Goal: Task Accomplishment & Management: Complete application form

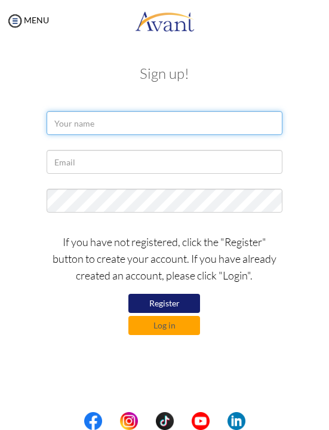
click at [239, 126] on input "text" at bounding box center [165, 123] width 237 height 24
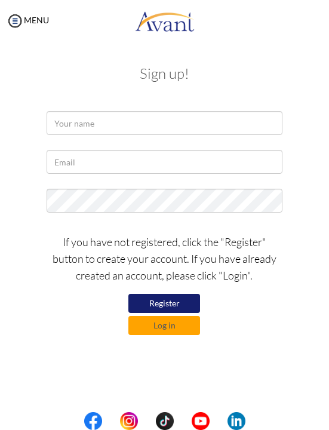
click at [312, 157] on div at bounding box center [164, 165] width 305 height 30
click at [182, 329] on button "Log in" at bounding box center [165, 325] width 72 height 19
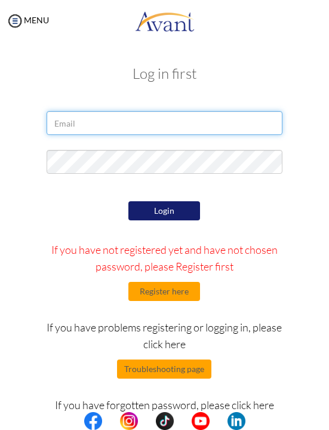
click at [233, 128] on input "email" at bounding box center [165, 123] width 237 height 24
type input "[EMAIL_ADDRESS][DOMAIN_NAME]"
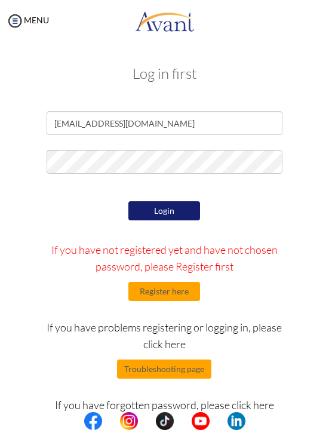
click at [169, 219] on button "Login" at bounding box center [165, 210] width 72 height 19
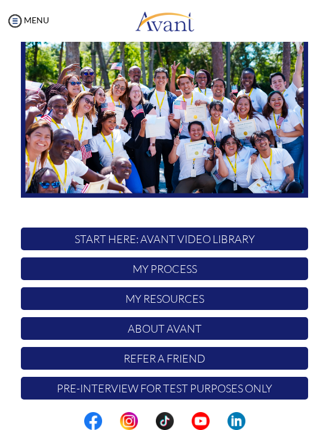
scroll to position [73, 0]
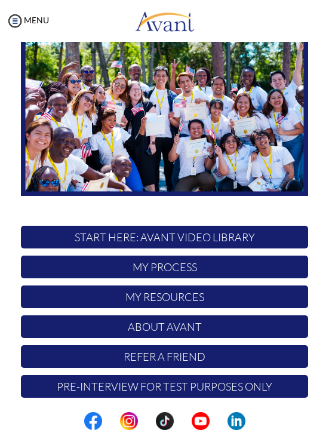
click at [240, 239] on p "START HERE: Avant Video Library" at bounding box center [165, 237] width 288 height 23
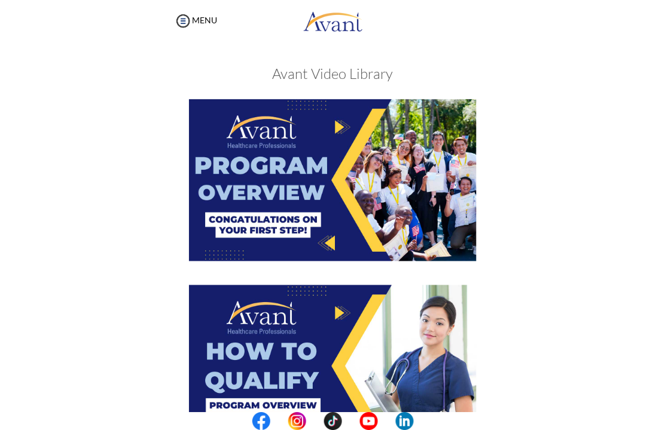
scroll to position [0, 0]
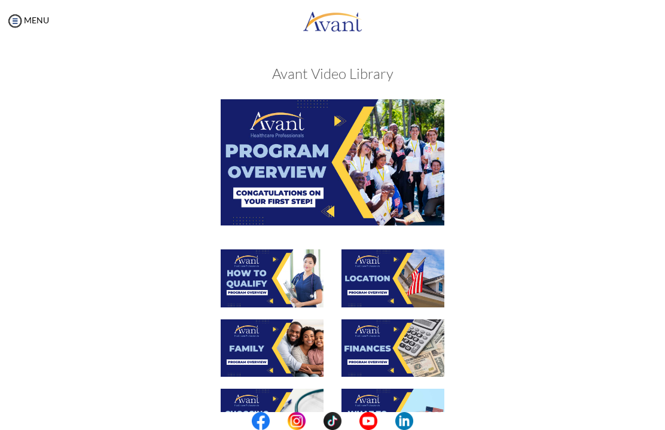
click at [329, 166] on img at bounding box center [333, 162] width 224 height 126
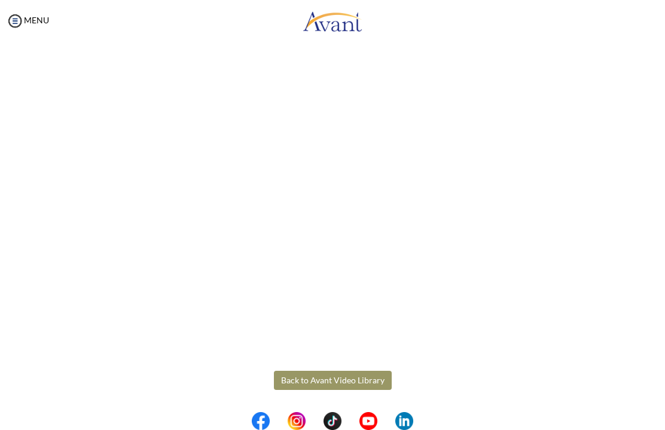
scroll to position [91, 0]
click at [329, 387] on body "Maintenance break. Please come back in 2 hours. MENU My Status What is the next…" at bounding box center [332, 215] width 665 height 430
click at [329, 383] on button "Back to Avant Video Library" at bounding box center [333, 380] width 118 height 19
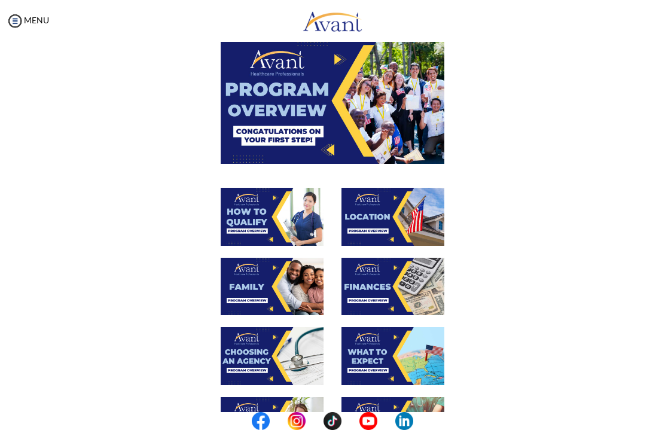
scroll to position [56, 0]
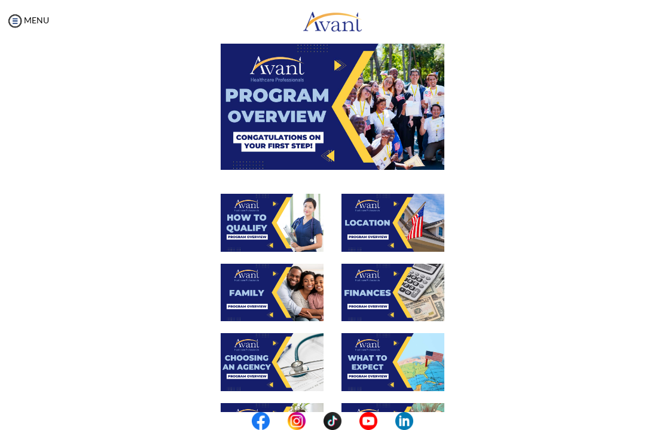
click at [263, 224] on img at bounding box center [272, 223] width 103 height 58
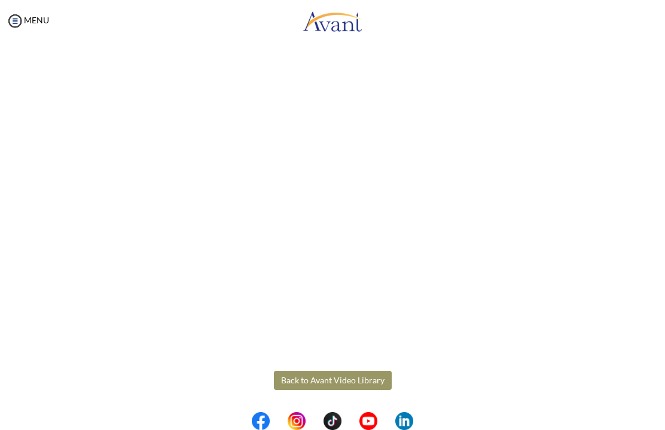
scroll to position [91, 0]
click at [329, 404] on body "Maintenance break. Please come back in 2 hours. MENU My Status What is the next…" at bounding box center [332, 215] width 665 height 430
click at [329, 386] on button "Back to Avant Video Library" at bounding box center [333, 380] width 118 height 19
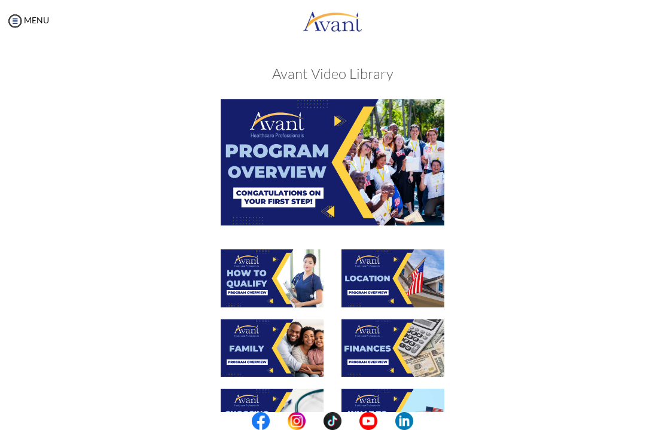
click at [329, 293] on img at bounding box center [392, 278] width 103 height 58
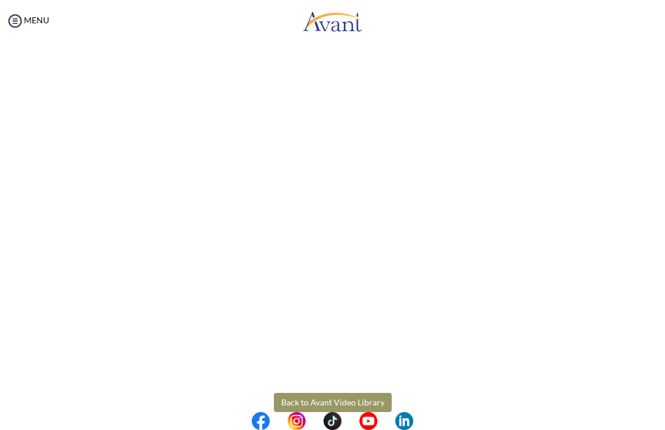
scroll to position [79, 0]
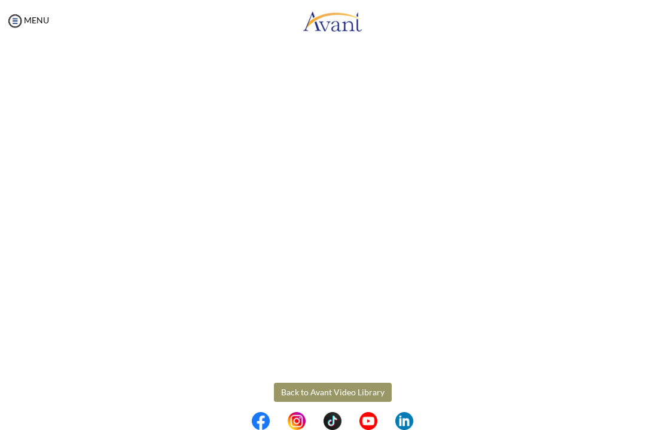
click at [319, 387] on body "Maintenance break. Please come back in 2 hours. MENU My Status What is the next…" at bounding box center [332, 215] width 665 height 430
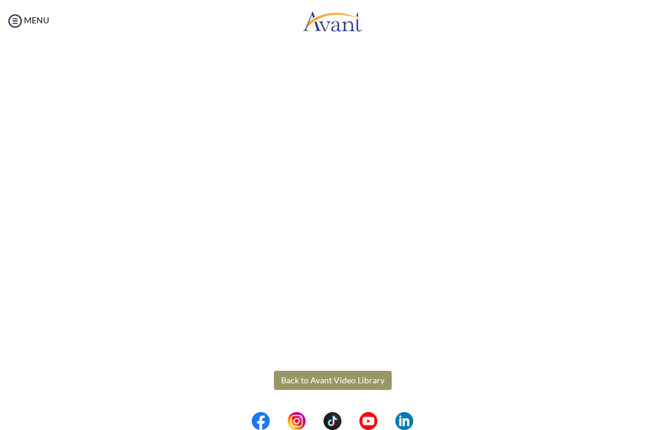
scroll to position [91, 0]
click at [316, 380] on button "Back to Avant Video Library" at bounding box center [333, 380] width 118 height 19
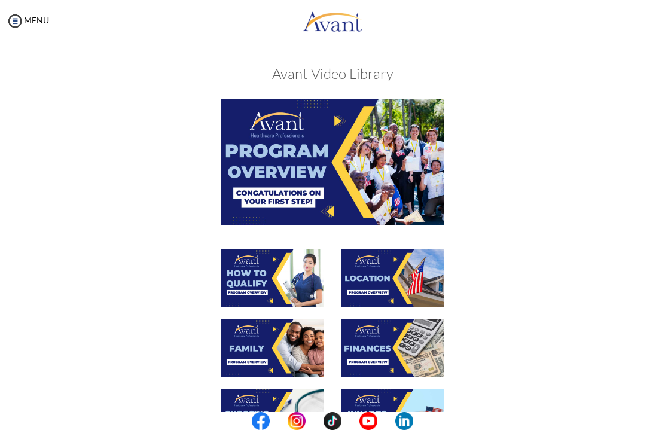
click at [239, 346] on img at bounding box center [272, 348] width 103 height 58
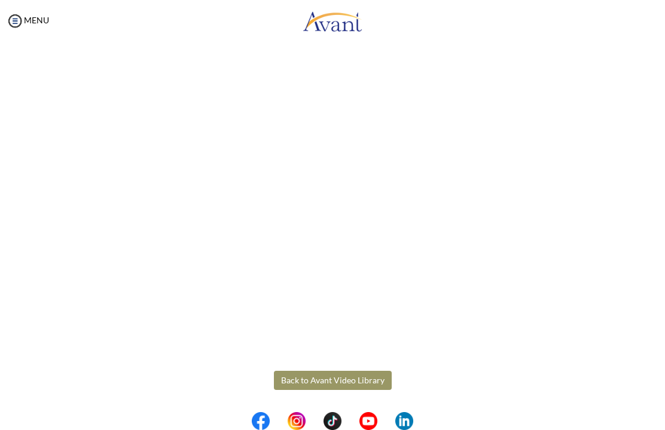
scroll to position [196, 0]
click at [329, 381] on body "Maintenance break. Please come back in 2 hours. MENU My Status What is the next…" at bounding box center [332, 215] width 665 height 430
click at [317, 379] on button "Back to Avant Video Library" at bounding box center [333, 380] width 118 height 19
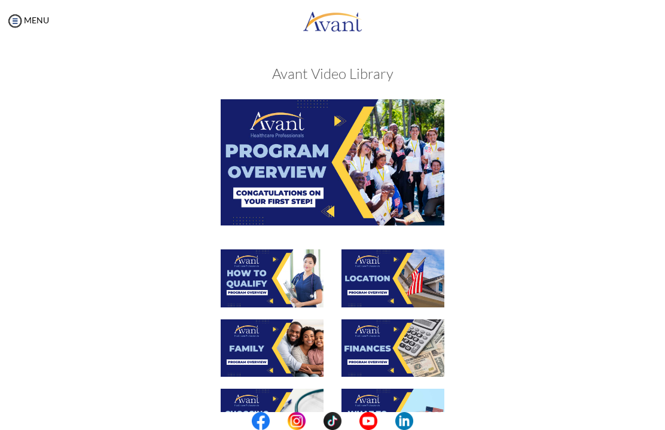
scroll to position [62, 0]
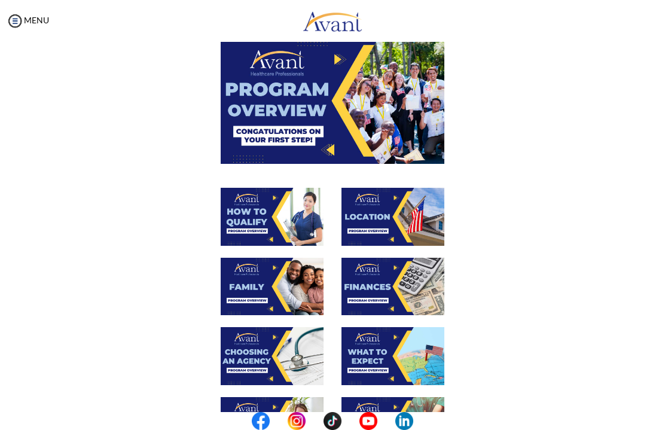
click at [329, 291] on img at bounding box center [392, 287] width 103 height 58
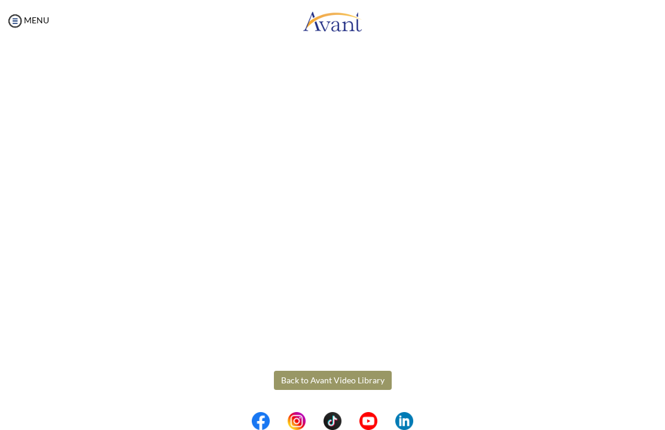
scroll to position [91, 0]
click at [315, 383] on body "Maintenance break. Please come back in 2 hours. MENU My Status What is the next…" at bounding box center [332, 215] width 665 height 430
click at [328, 384] on button "Back to Avant Video Library" at bounding box center [333, 380] width 118 height 19
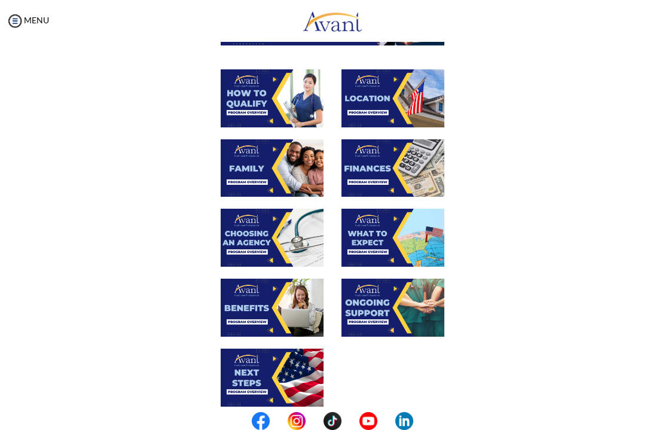
scroll to position [181, 0]
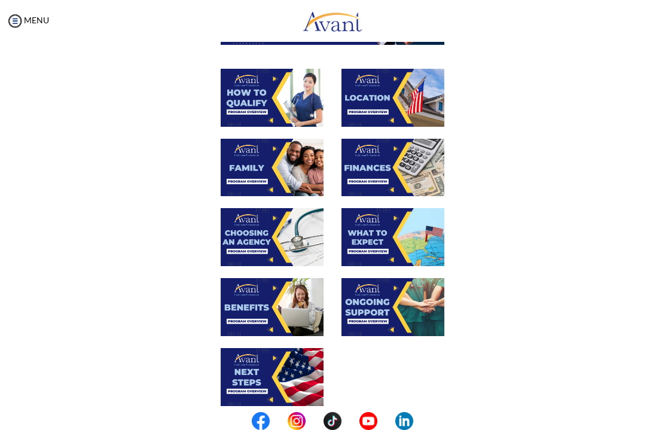
click at [245, 249] on img at bounding box center [272, 237] width 103 height 58
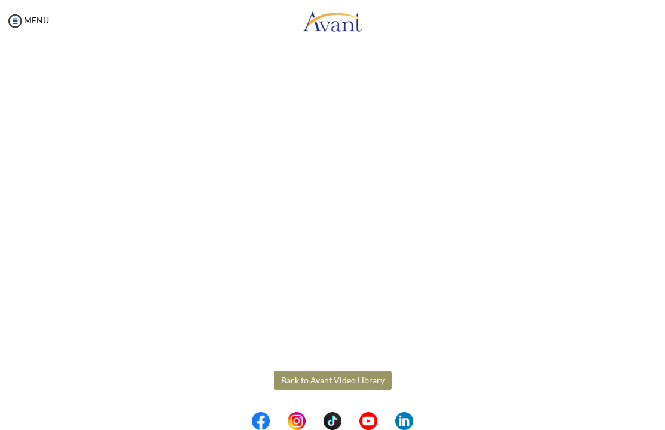
scroll to position [196, 0]
click at [310, 378] on body "Maintenance break. Please come back in 2 hours. MENU My Status What is the next…" at bounding box center [332, 215] width 665 height 430
click at [329, 388] on button "Back to Avant Video Library" at bounding box center [333, 380] width 118 height 19
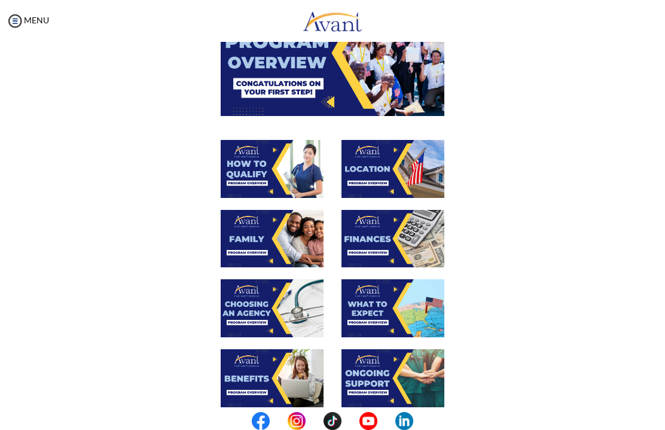
scroll to position [114, 0]
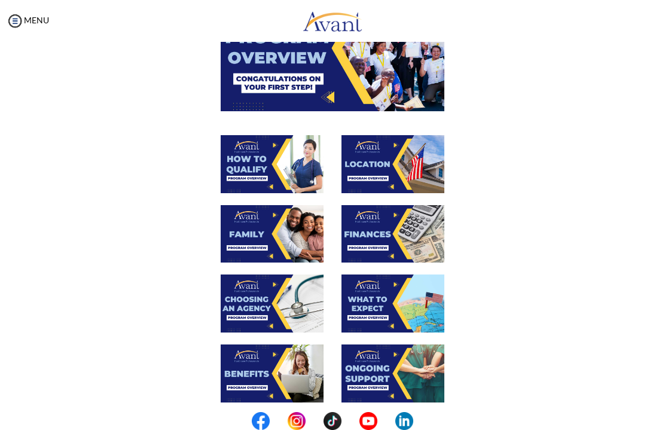
click at [329, 300] on img at bounding box center [392, 303] width 103 height 58
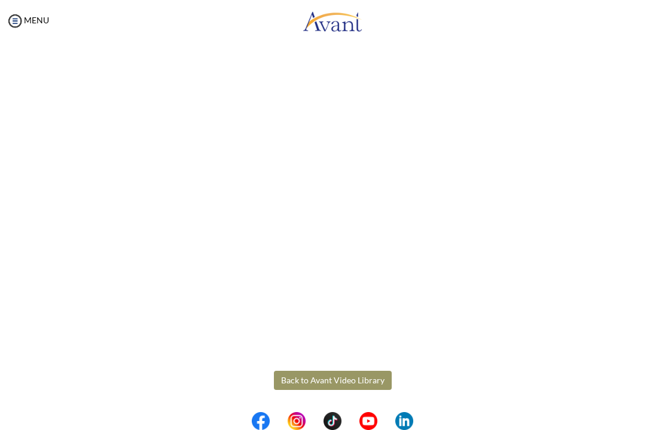
scroll to position [196, 0]
click at [329, 386] on body "Maintenance break. Please come back in 2 hours. MENU My Status What is the next…" at bounding box center [332, 215] width 665 height 430
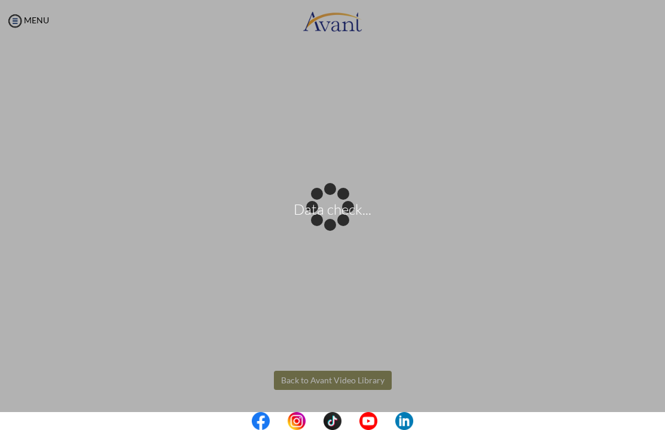
click at [329, 382] on button "Back to Avant Video Library" at bounding box center [333, 380] width 118 height 19
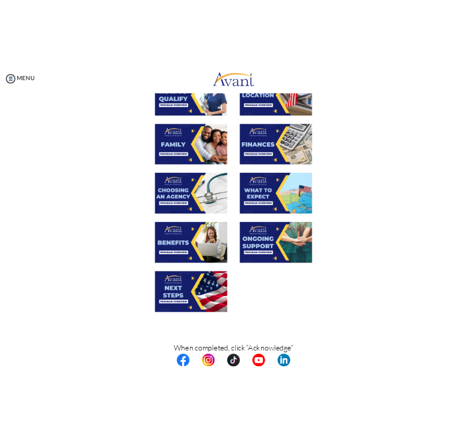
scroll to position [234, 0]
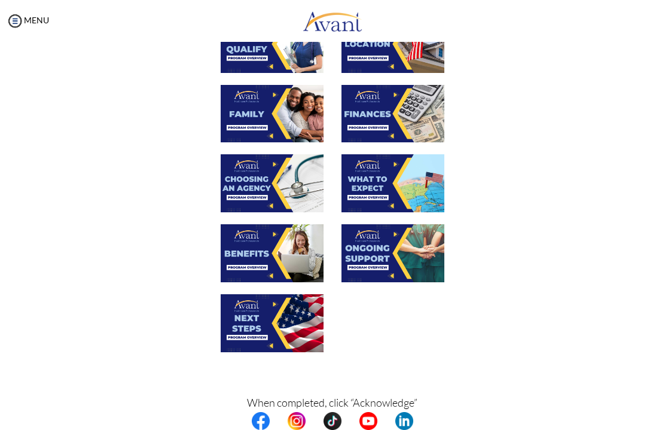
click at [267, 264] on img at bounding box center [272, 253] width 103 height 58
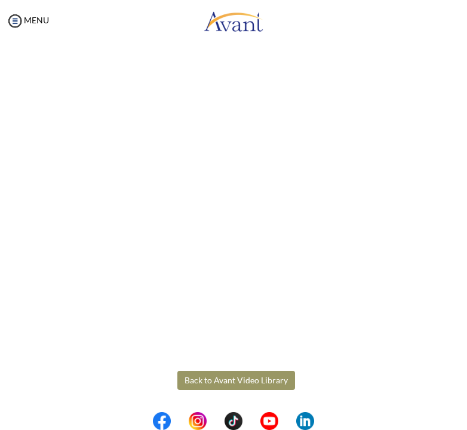
scroll to position [97, 0]
click at [233, 383] on body "Maintenance break. Please come back in 2 hours. MENU My Status What is the next…" at bounding box center [233, 215] width 467 height 430
click at [250, 389] on button "Back to Avant Video Library" at bounding box center [237, 380] width 118 height 19
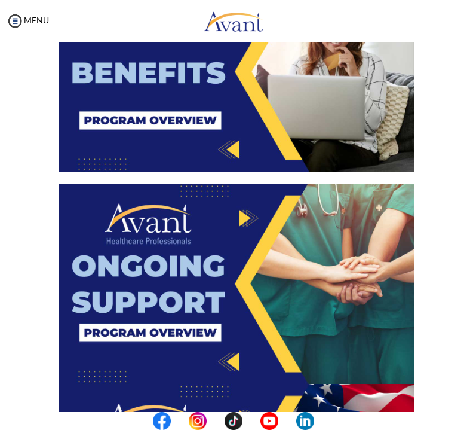
scroll to position [1629, 0]
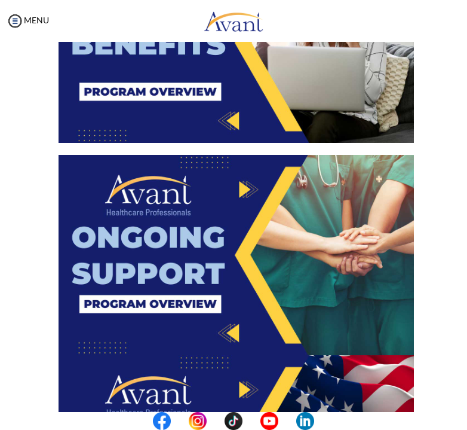
click at [205, 280] on img at bounding box center [237, 255] width 356 height 200
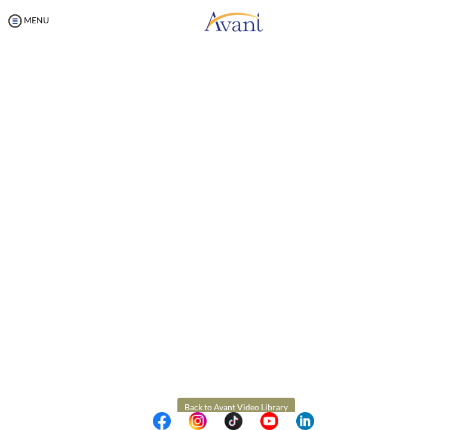
scroll to position [75, 0]
click at [262, 398] on body "Maintenance break. Please come back in 2 hours. MENU My Status What is the next…" at bounding box center [233, 215] width 467 height 430
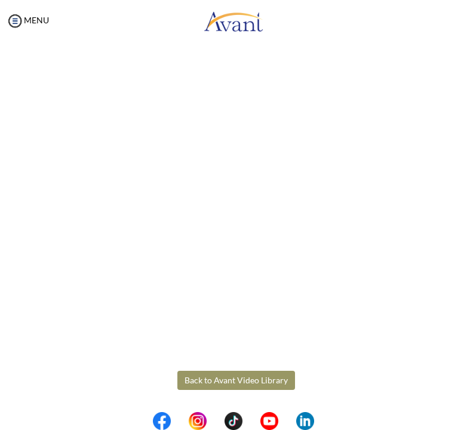
scroll to position [97, 0]
click at [250, 379] on button "Back to Avant Video Library" at bounding box center [237, 380] width 118 height 19
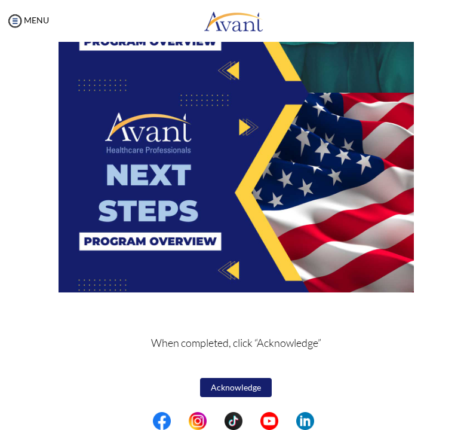
scroll to position [1891, 0]
click at [298, 190] on img at bounding box center [237, 193] width 356 height 200
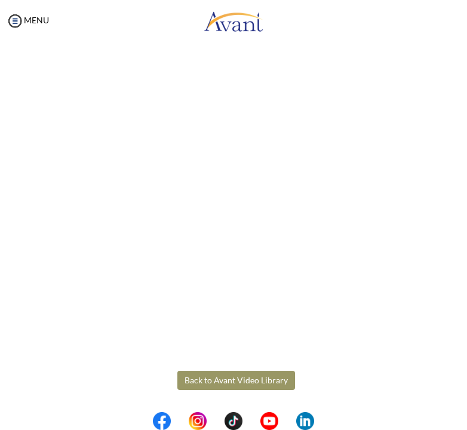
scroll to position [97, 0]
click at [257, 388] on body "Maintenance break. Please come back in 2 hours. MENU My Status What is the next…" at bounding box center [233, 215] width 467 height 430
click at [268, 382] on button "Back to Avant Video Library" at bounding box center [237, 380] width 118 height 19
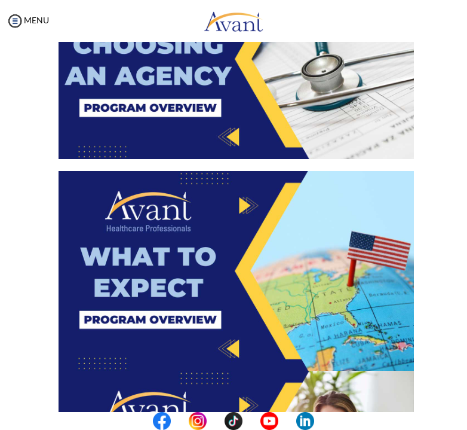
scroll to position [1916, 0]
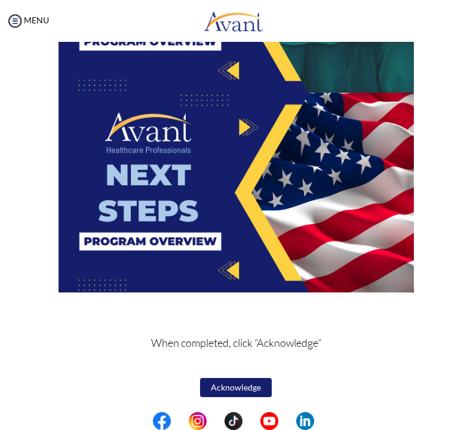
click at [241, 381] on button "Acknowledge" at bounding box center [236, 387] width 72 height 19
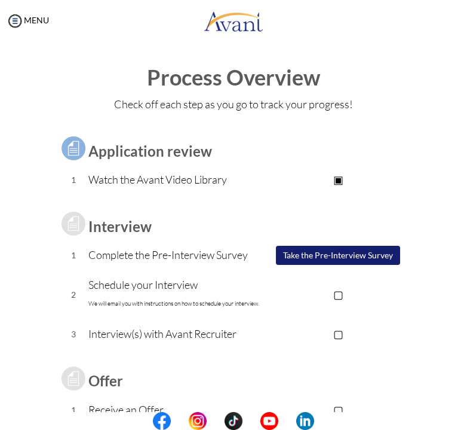
click at [329, 289] on p "▢" at bounding box center [338, 294] width 151 height 17
click at [329, 250] on button "Take the Pre-Interview Survey" at bounding box center [338, 255] width 124 height 19
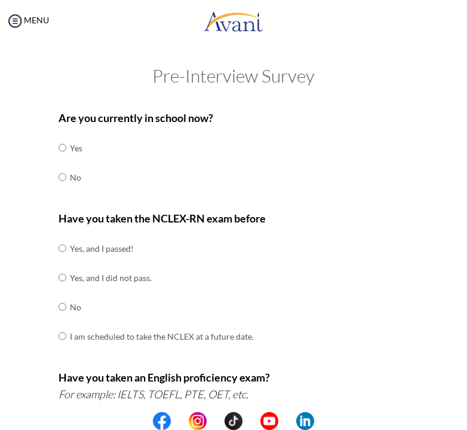
click at [66, 176] on input "radio" at bounding box center [63, 177] width 8 height 24
radio input "true"
click at [66, 304] on input "radio" at bounding box center [63, 307] width 8 height 24
radio input "true"
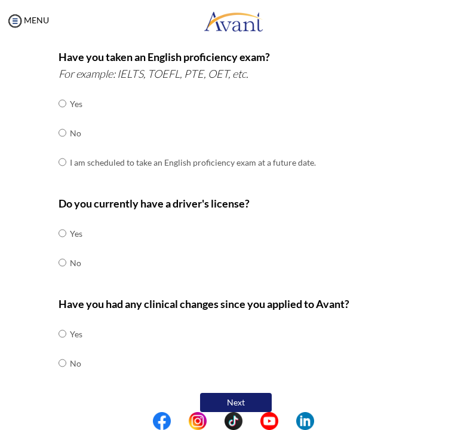
scroll to position [320, 0]
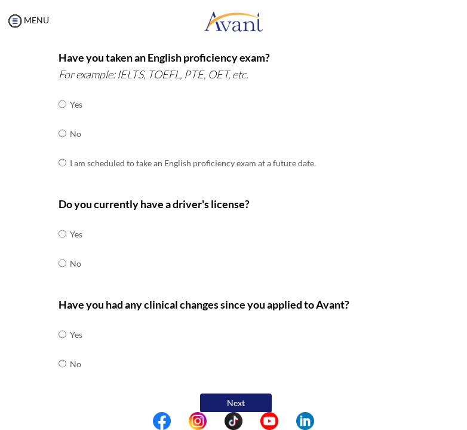
click at [61, 95] on input "radio" at bounding box center [63, 104] width 8 height 24
radio input "true"
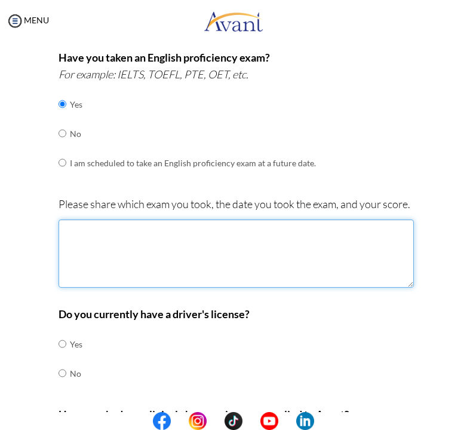
click at [306, 242] on textarea at bounding box center [237, 253] width 356 height 68
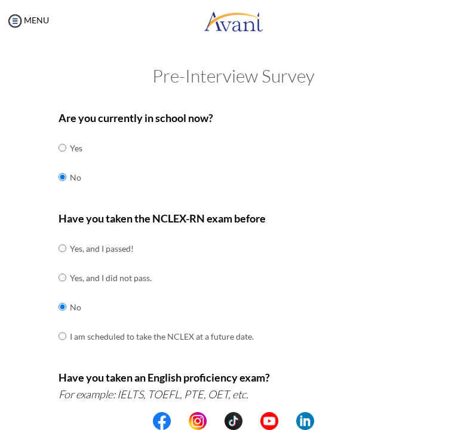
scroll to position [0, 0]
click at [23, 22] on img at bounding box center [15, 21] width 18 height 18
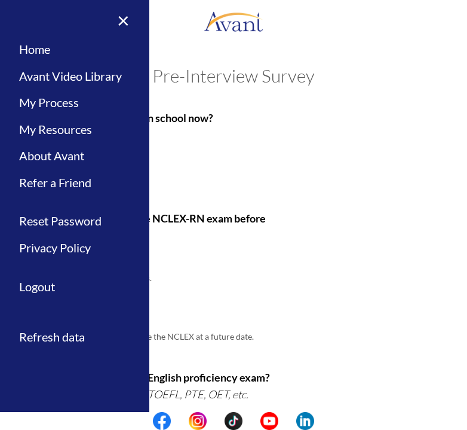
click at [90, 130] on link "My Resources" at bounding box center [74, 129] width 149 height 27
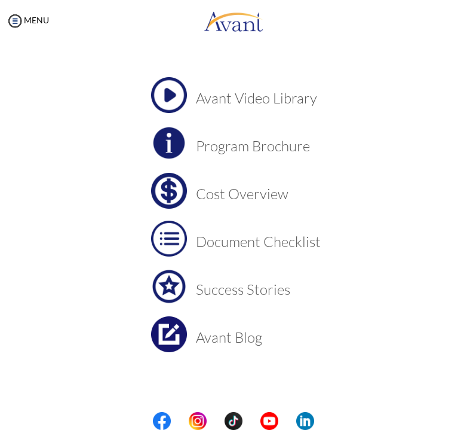
scroll to position [53, 0]
click at [205, 231] on td "Document Checklist" at bounding box center [258, 239] width 125 height 36
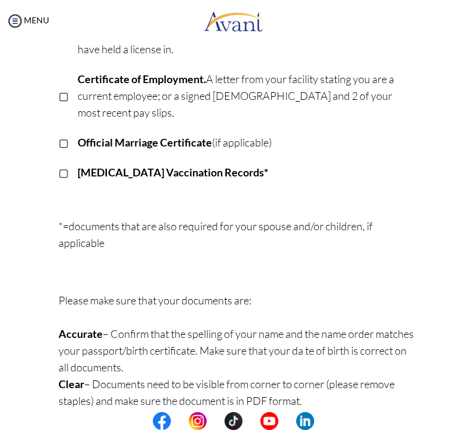
scroll to position [406, 0]
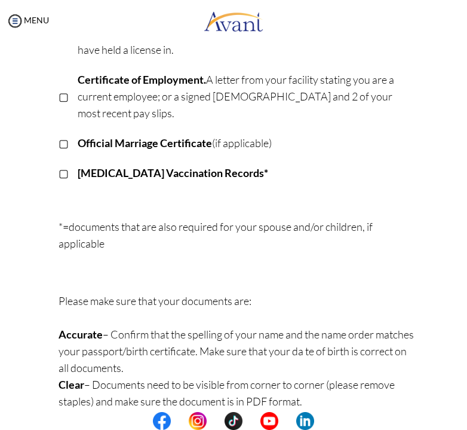
click at [23, 16] on img at bounding box center [15, 21] width 18 height 18
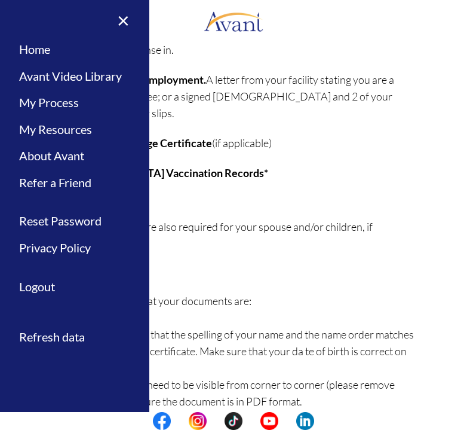
click at [38, 103] on link "My Process" at bounding box center [74, 102] width 149 height 27
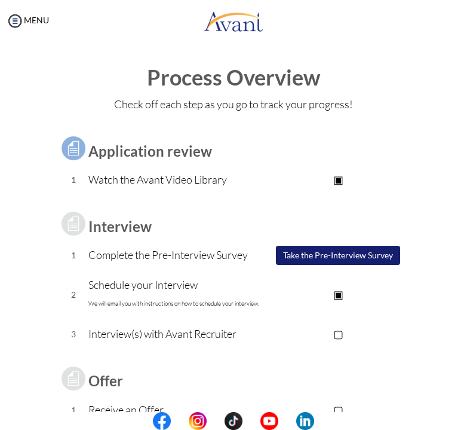
scroll to position [0, 0]
click at [17, 21] on img at bounding box center [15, 21] width 18 height 18
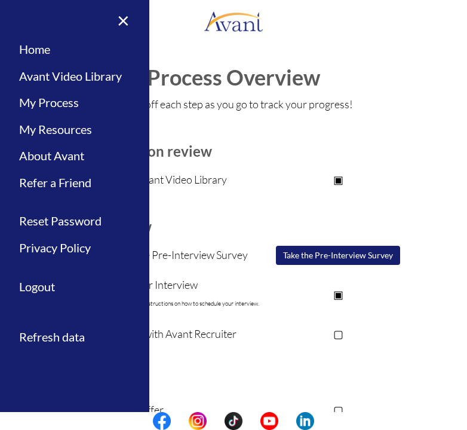
click at [51, 93] on link "My Process" at bounding box center [74, 102] width 149 height 27
